Goal: Task Accomplishment & Management: Manage account settings

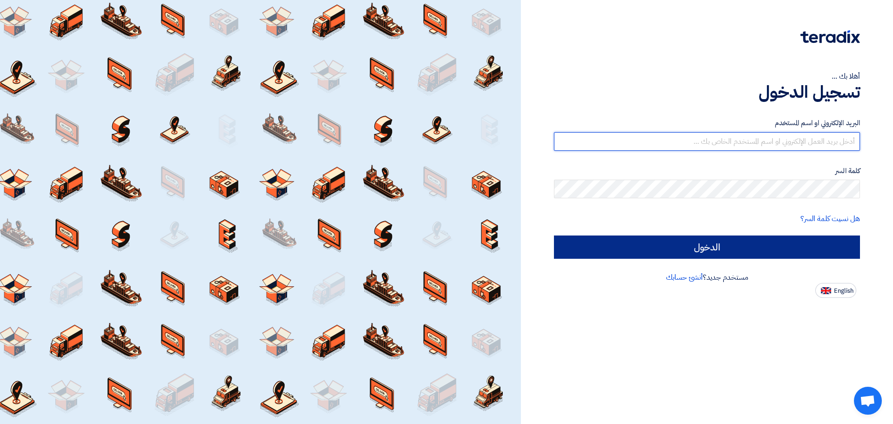
type input "[EMAIL_ADDRESS][DOMAIN_NAME]"
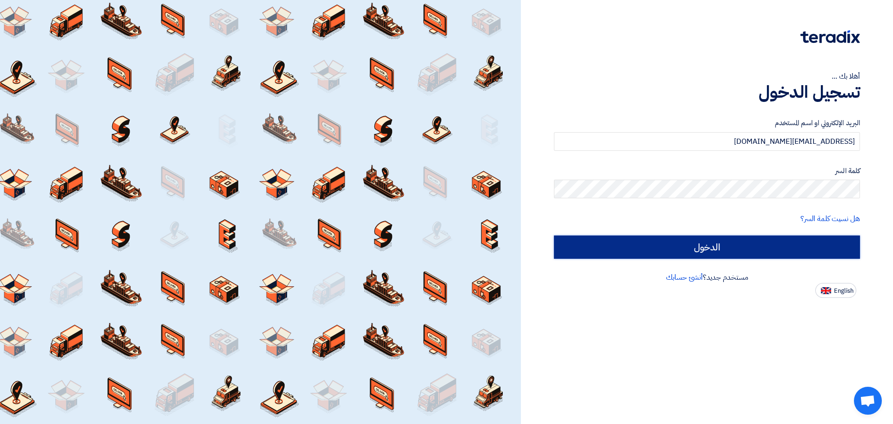
click at [815, 240] on input "الدخول" at bounding box center [707, 246] width 306 height 23
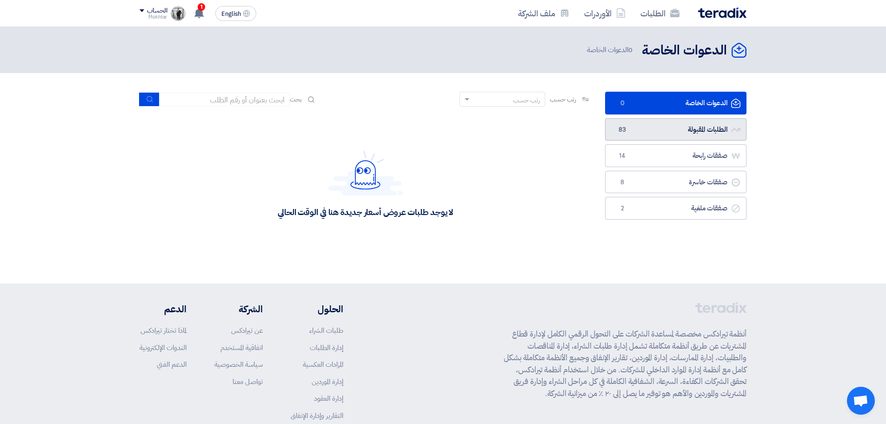
click at [707, 126] on link "الطلبات المقبولة الطلبات المقبولة 83" at bounding box center [675, 129] width 141 height 23
